Goal: Information Seeking & Learning: Learn about a topic

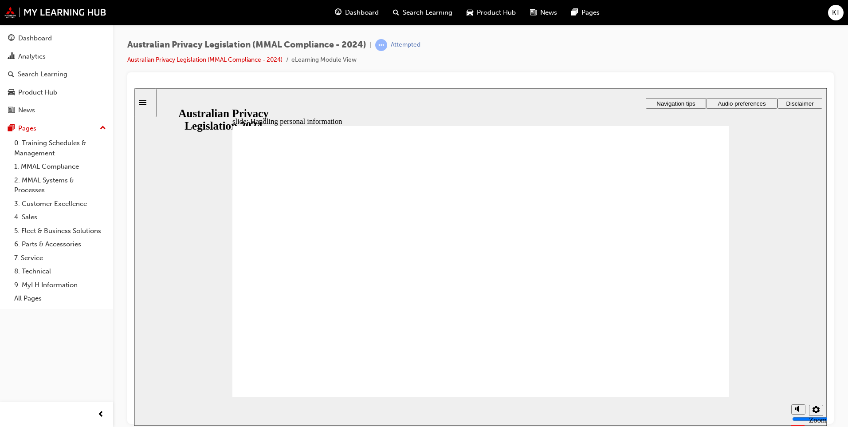
checkbox input "true"
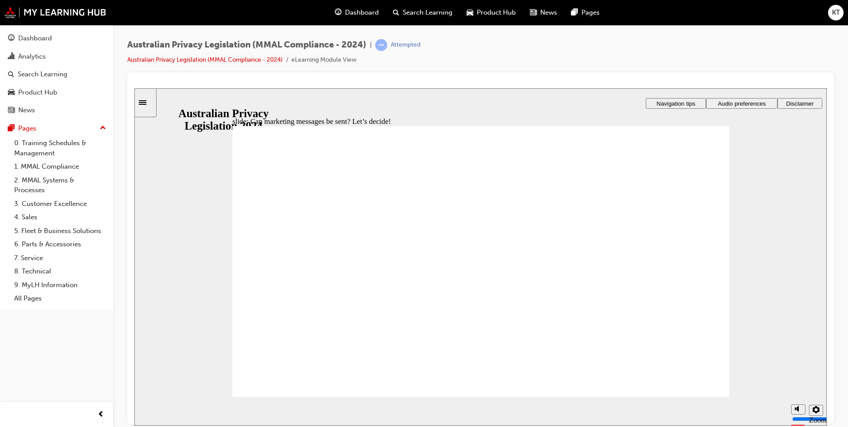
drag, startPoint x: 371, startPoint y: 218, endPoint x: 385, endPoint y: 234, distance: 21.0
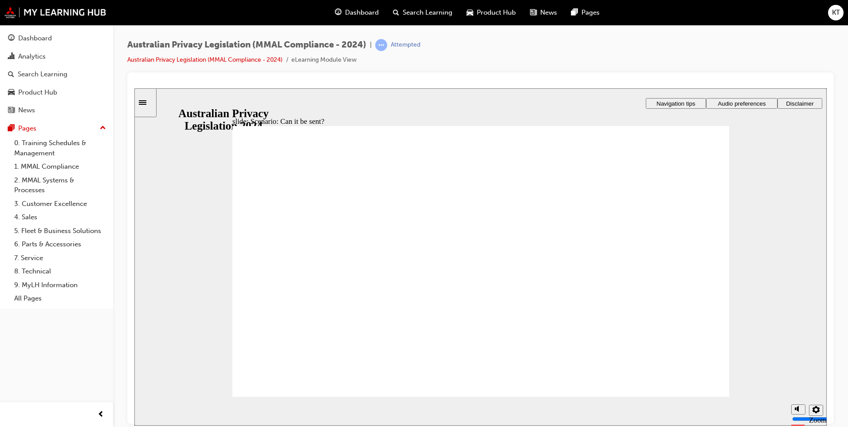
radio input "true"
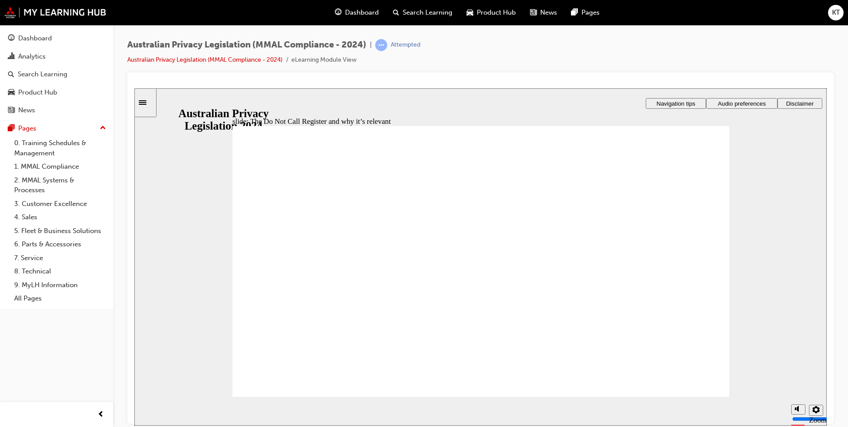
radio input "true"
drag, startPoint x: 437, startPoint y: 254, endPoint x: 496, endPoint y: 282, distance: 65.5
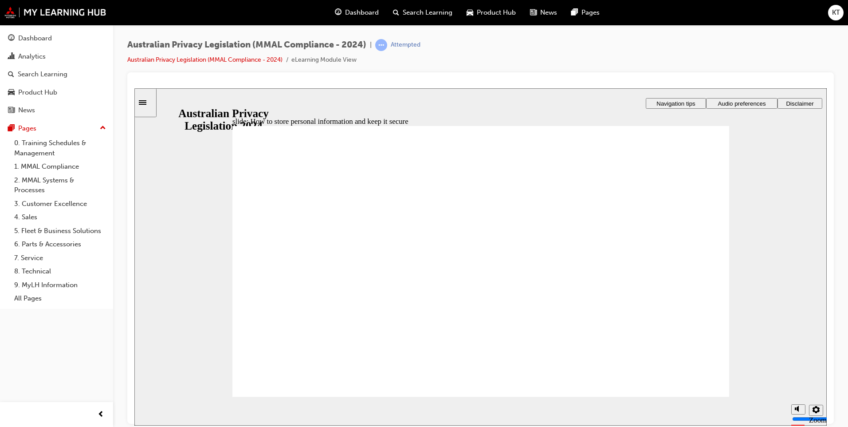
radio input "true"
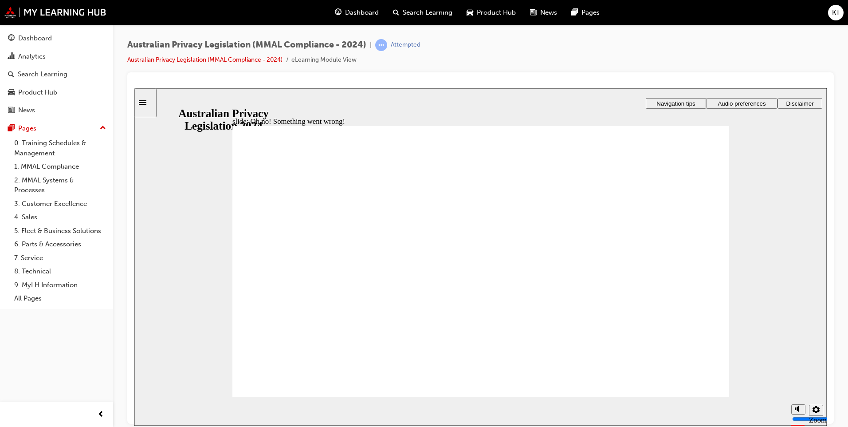
radio input "true"
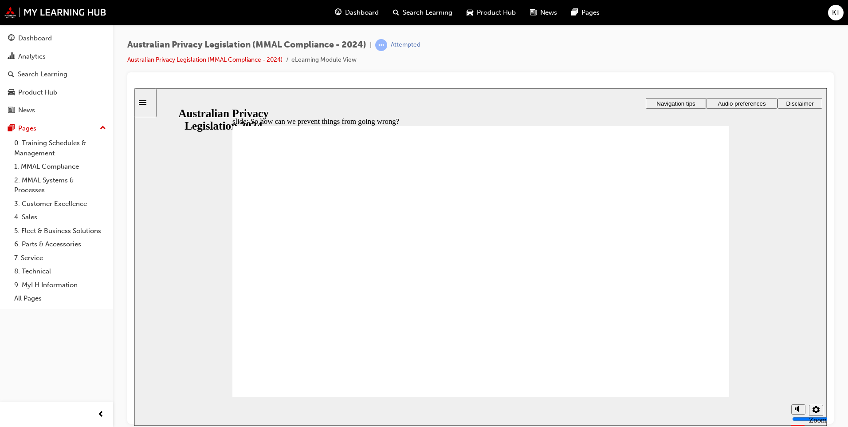
radio input "true"
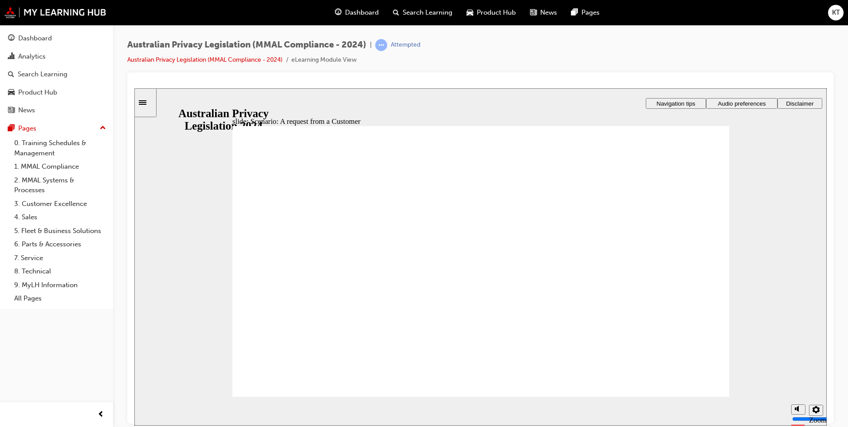
radio input "true"
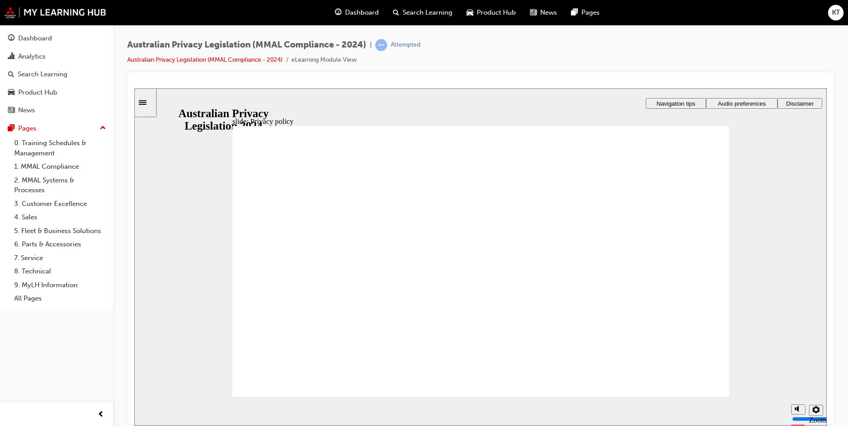
checkbox input "true"
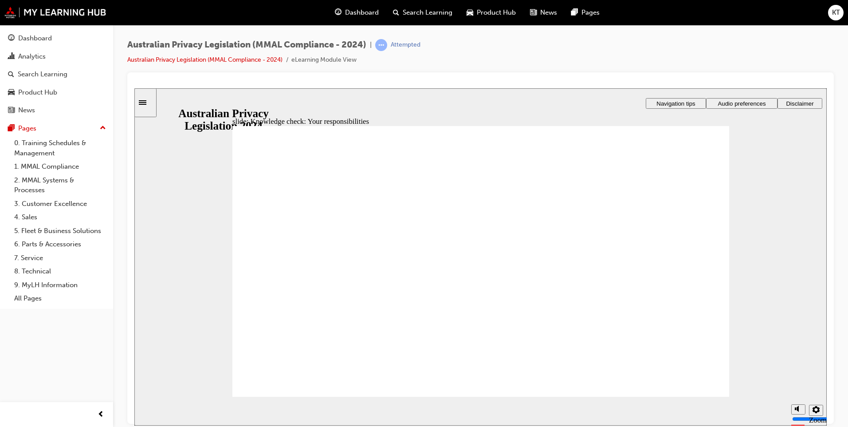
checkbox input "true"
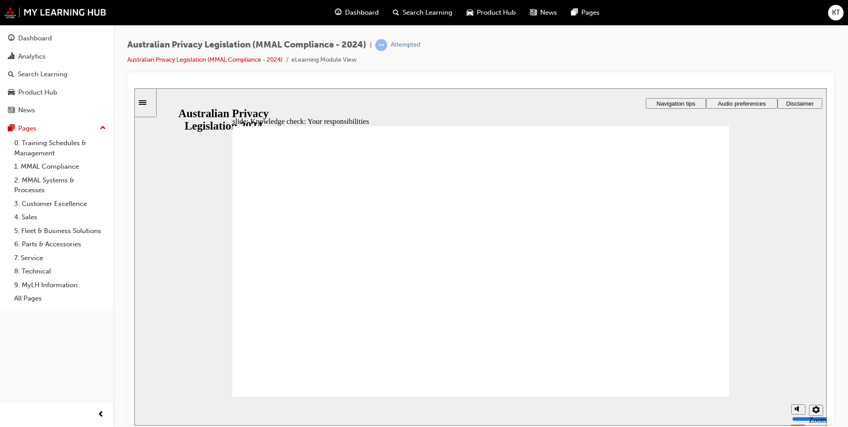
checkbox input "true"
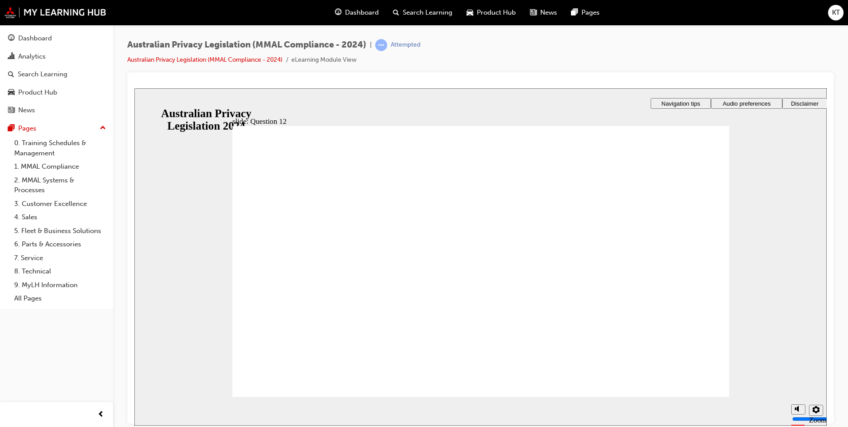
drag, startPoint x: 398, startPoint y: 312, endPoint x: 321, endPoint y: 371, distance: 98.1
radio input "true"
drag, startPoint x: 271, startPoint y: 273, endPoint x: 292, endPoint y: 382, distance: 110.3
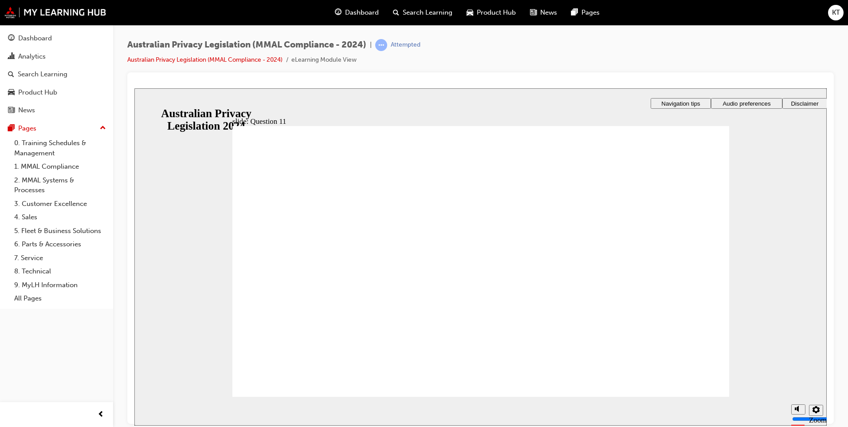
radio input "true"
